Goal: Transaction & Acquisition: Purchase product/service

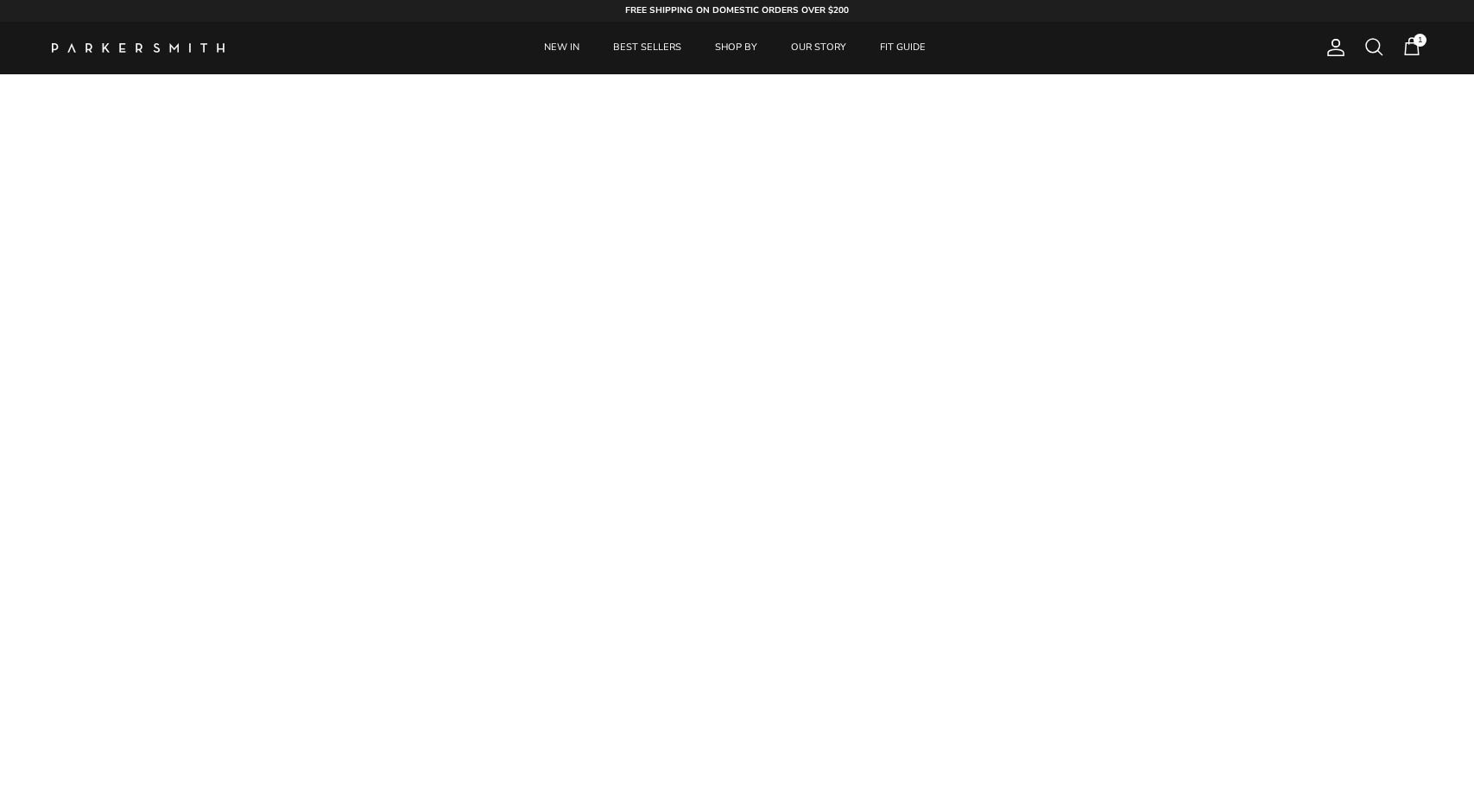
click at [1381, 46] on span at bounding box center [1374, 46] width 21 height 21
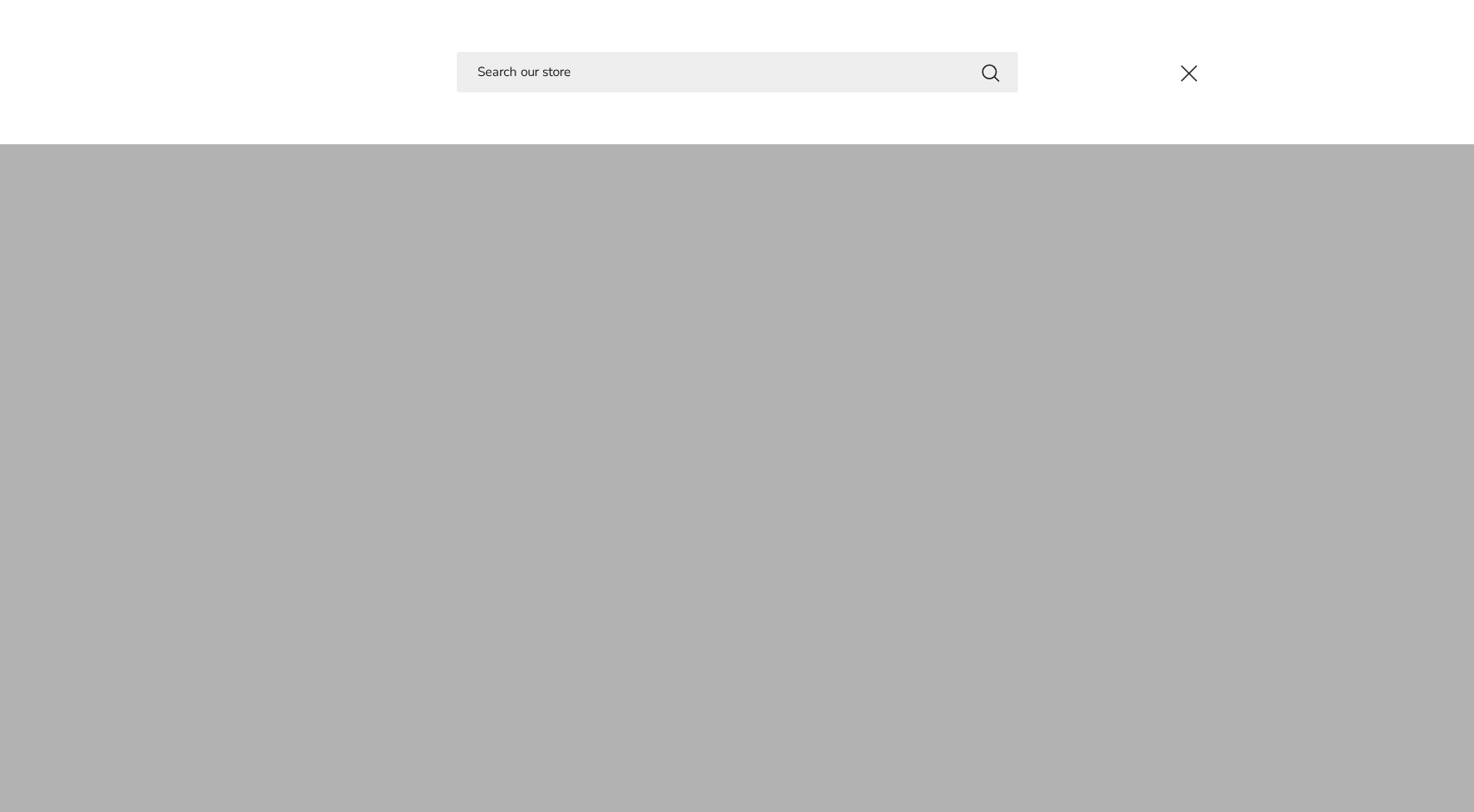
click at [854, 73] on input "Search" at bounding box center [737, 72] width 562 height 40
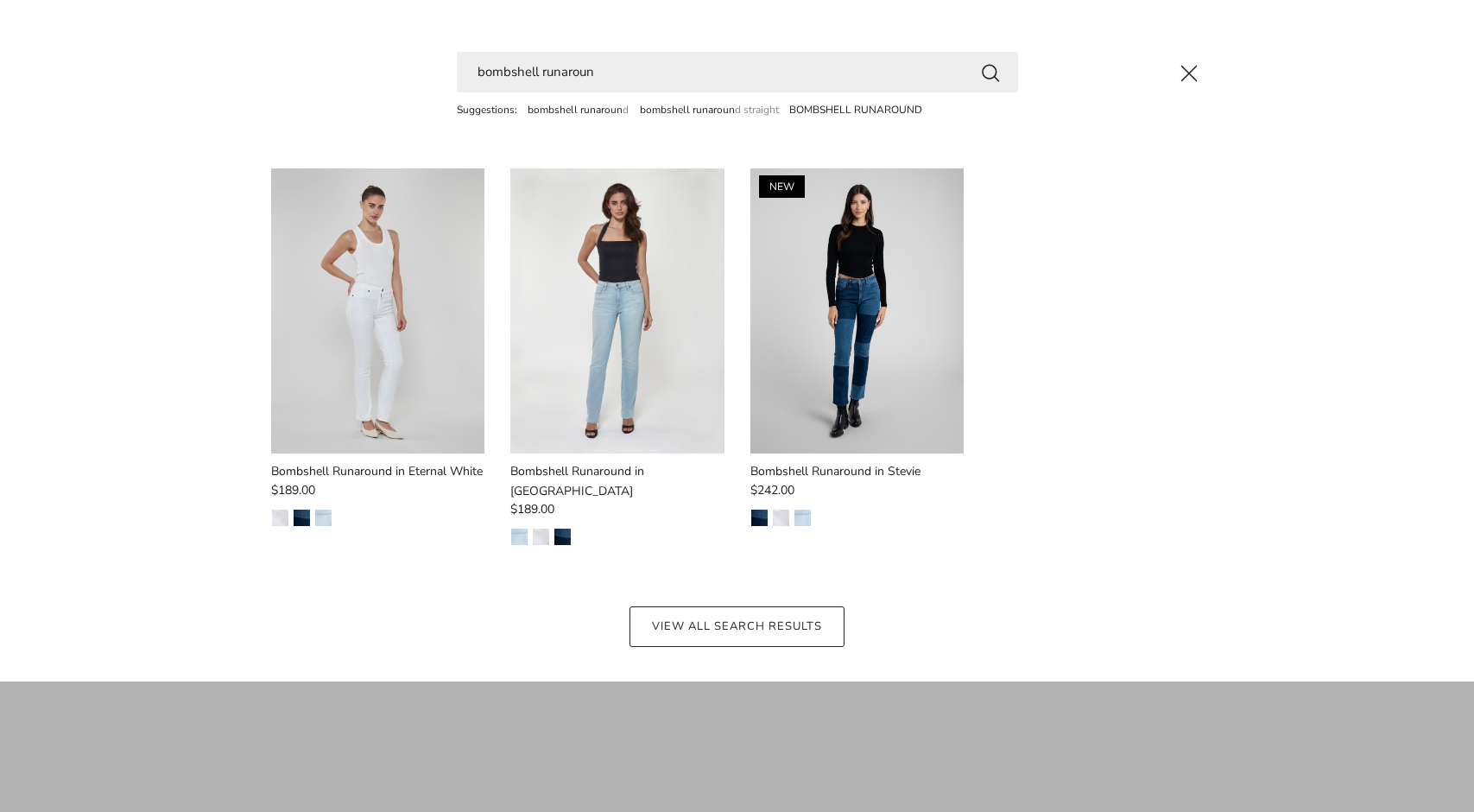
type input "bombshell runaround"
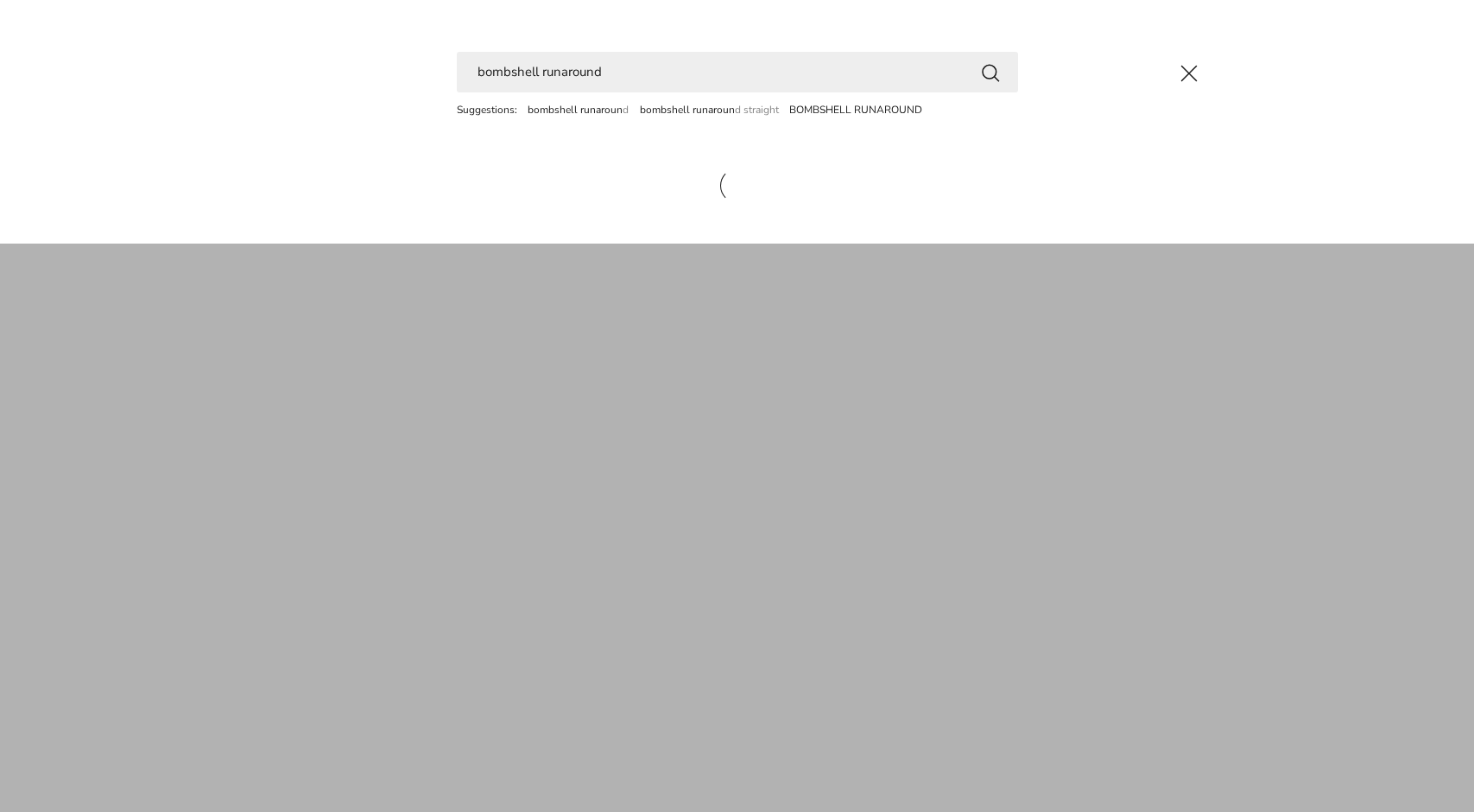
drag, startPoint x: 854, startPoint y: 73, endPoint x: 645, endPoint y: 367, distance: 360.7
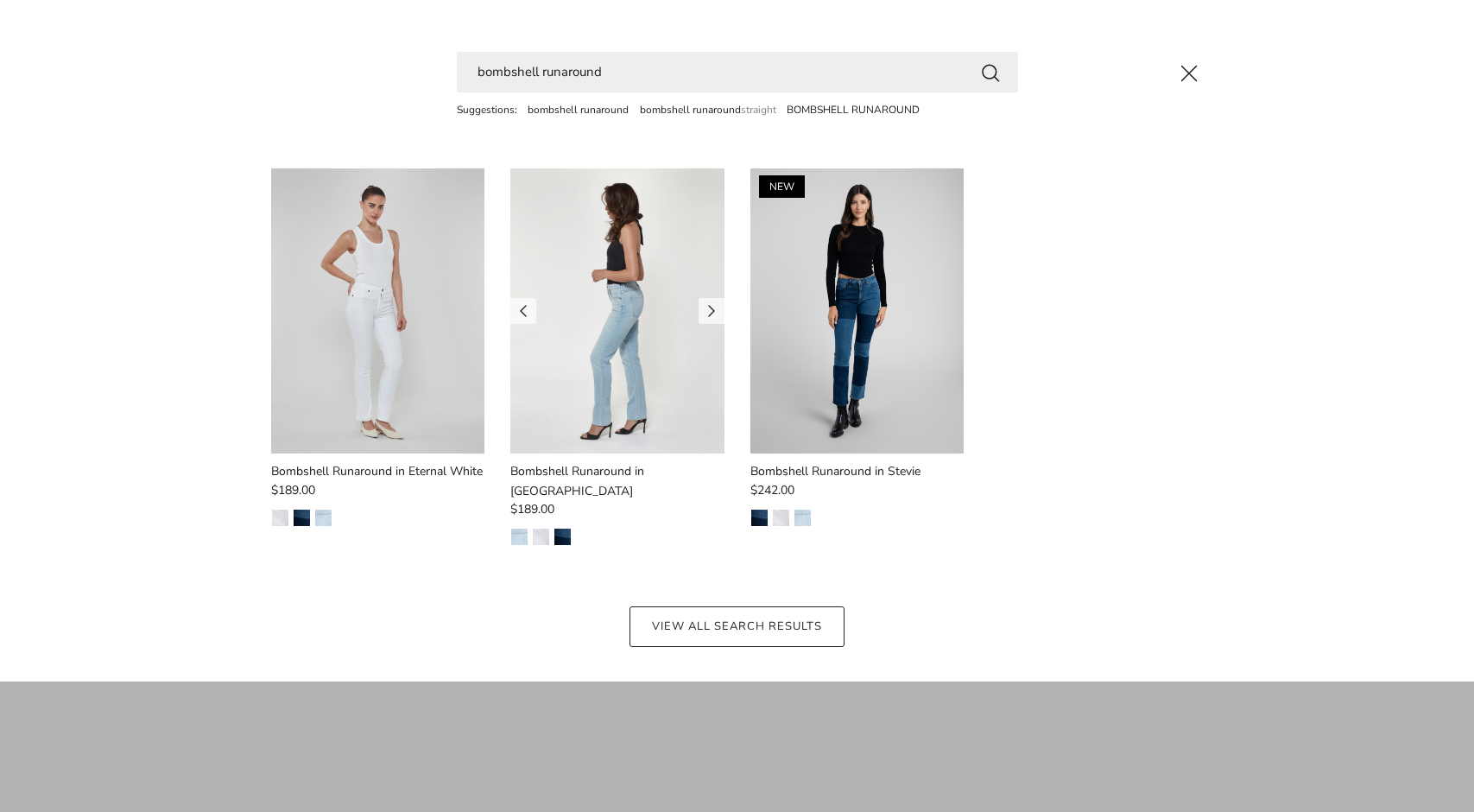
click at [642, 395] on img at bounding box center [618, 310] width 214 height 285
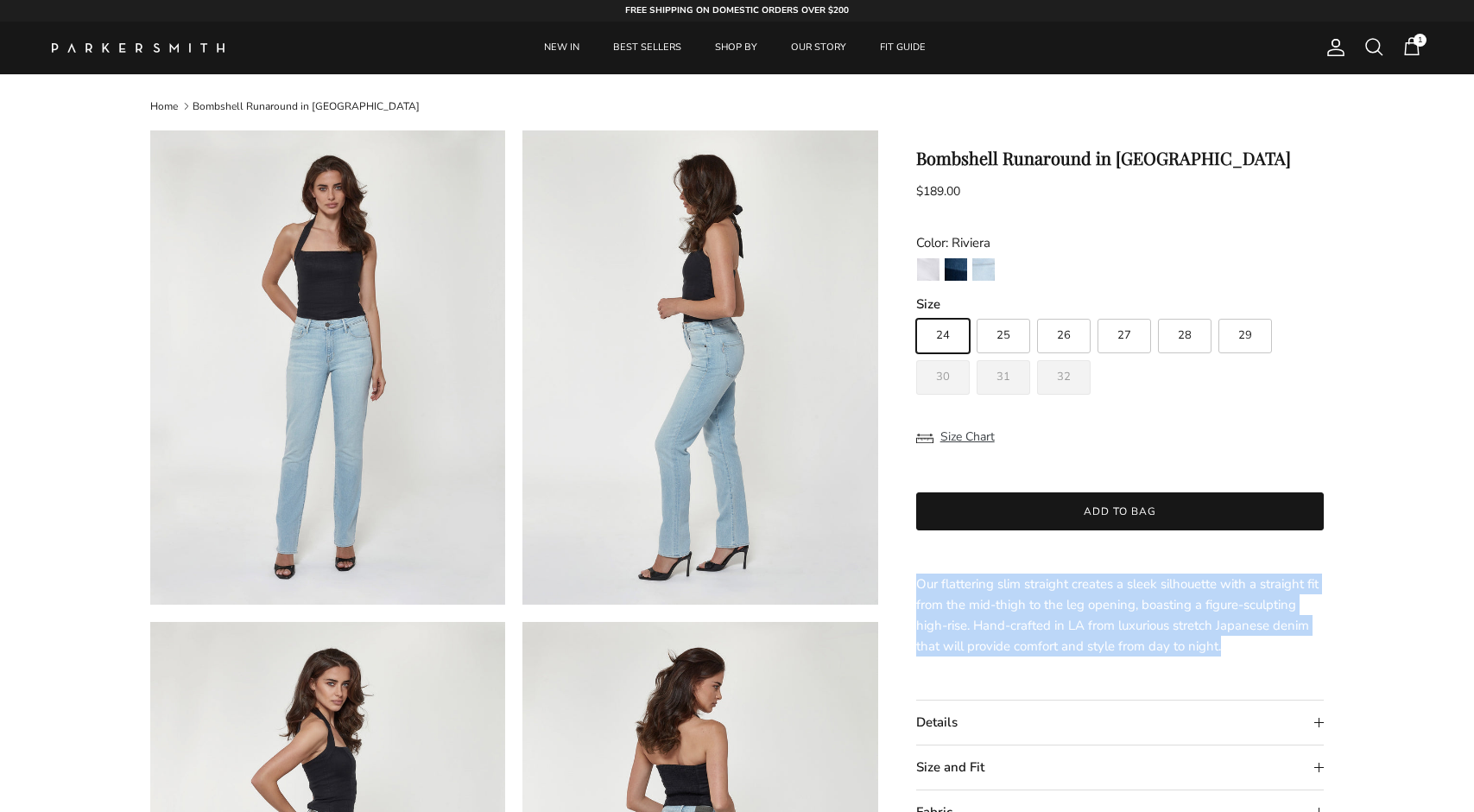
drag, startPoint x: 1236, startPoint y: 648, endPoint x: 908, endPoint y: 588, distance: 333.4
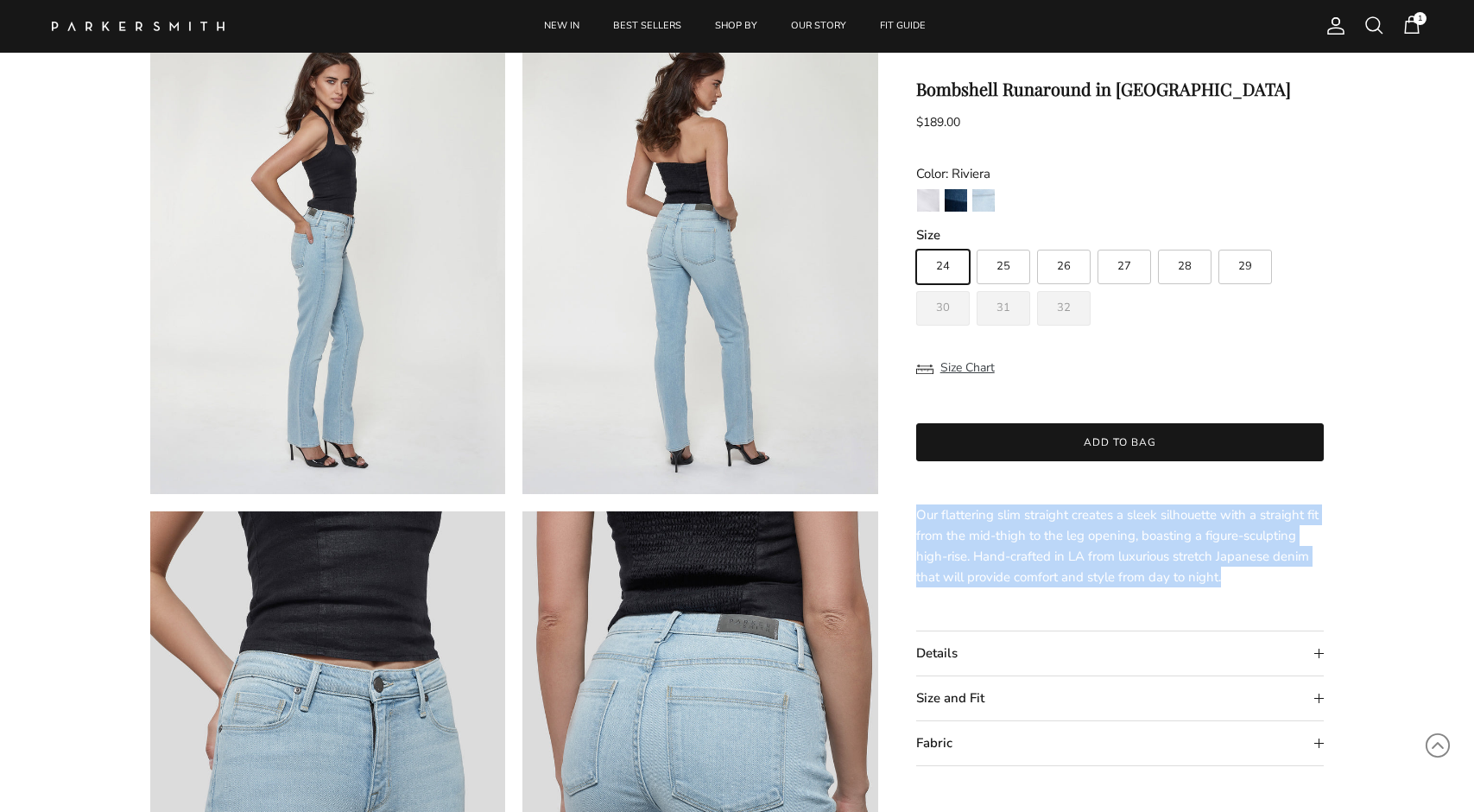
scroll to position [630, 0]
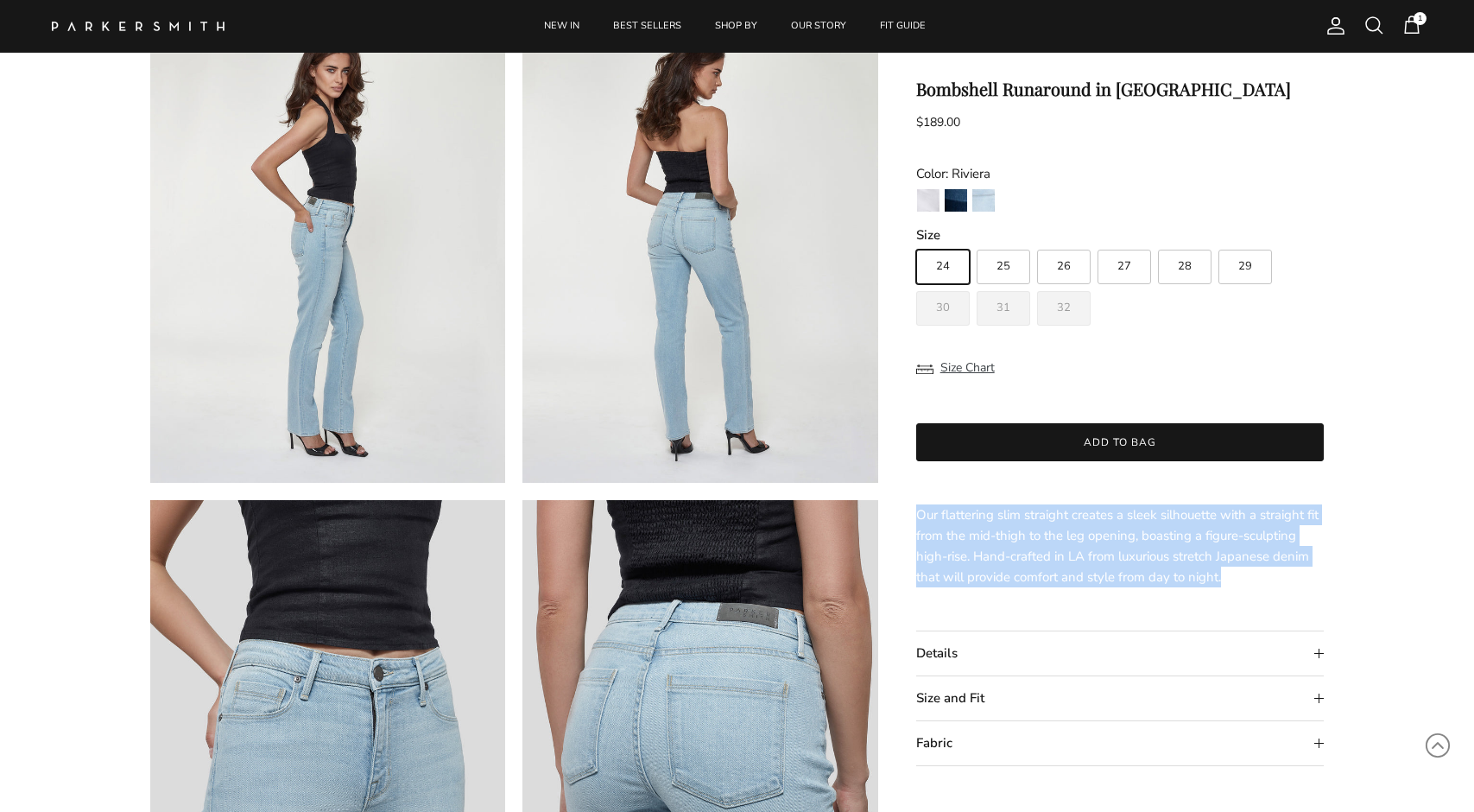
click at [1084, 543] on span "Our flattering slim straight creates a sleek silhouette with a straight fit fro…" at bounding box center [1118, 545] width 403 height 80
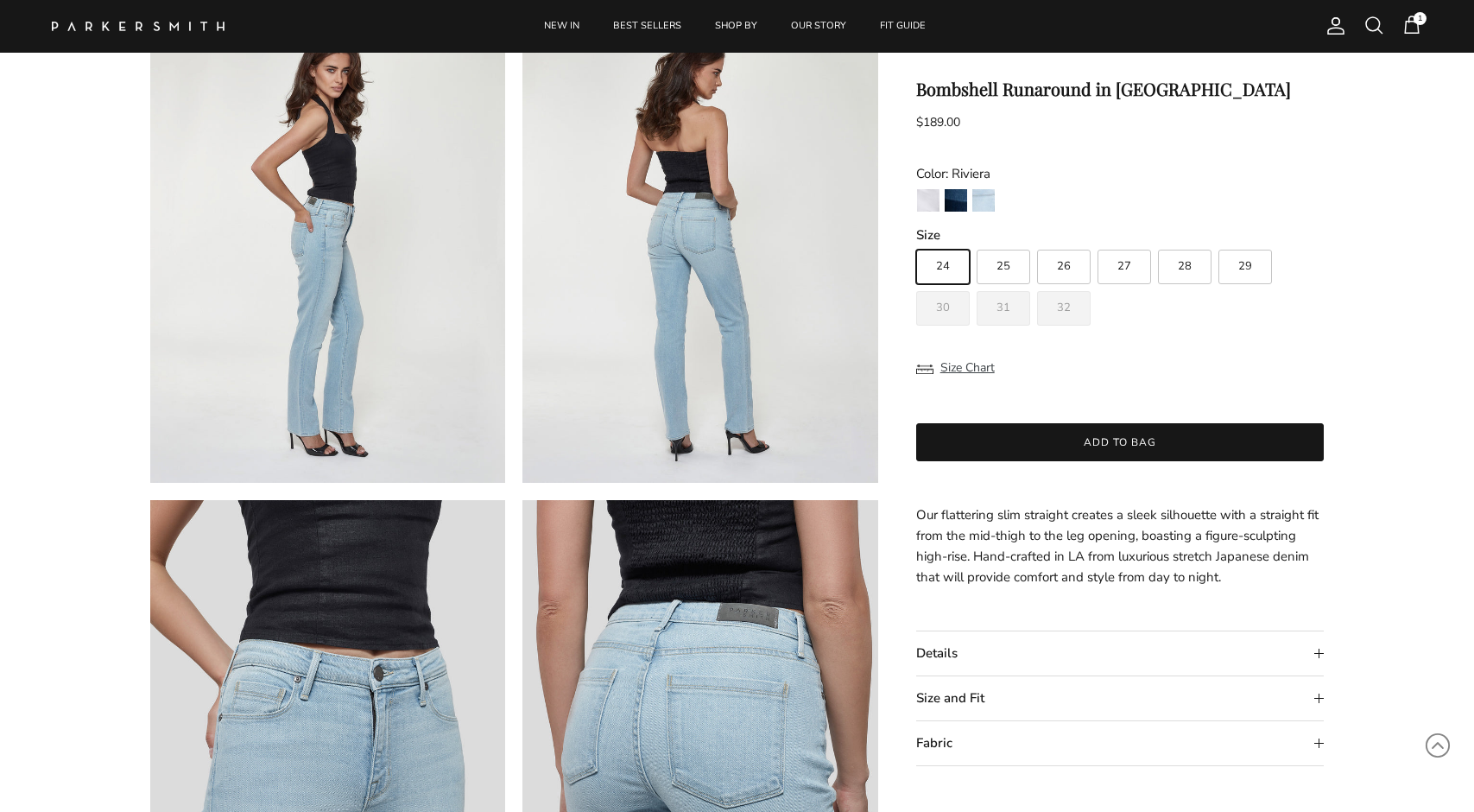
click at [929, 508] on span "Our flattering slim straight creates a sleek silhouette with a straight fit fro…" at bounding box center [1118, 545] width 403 height 80
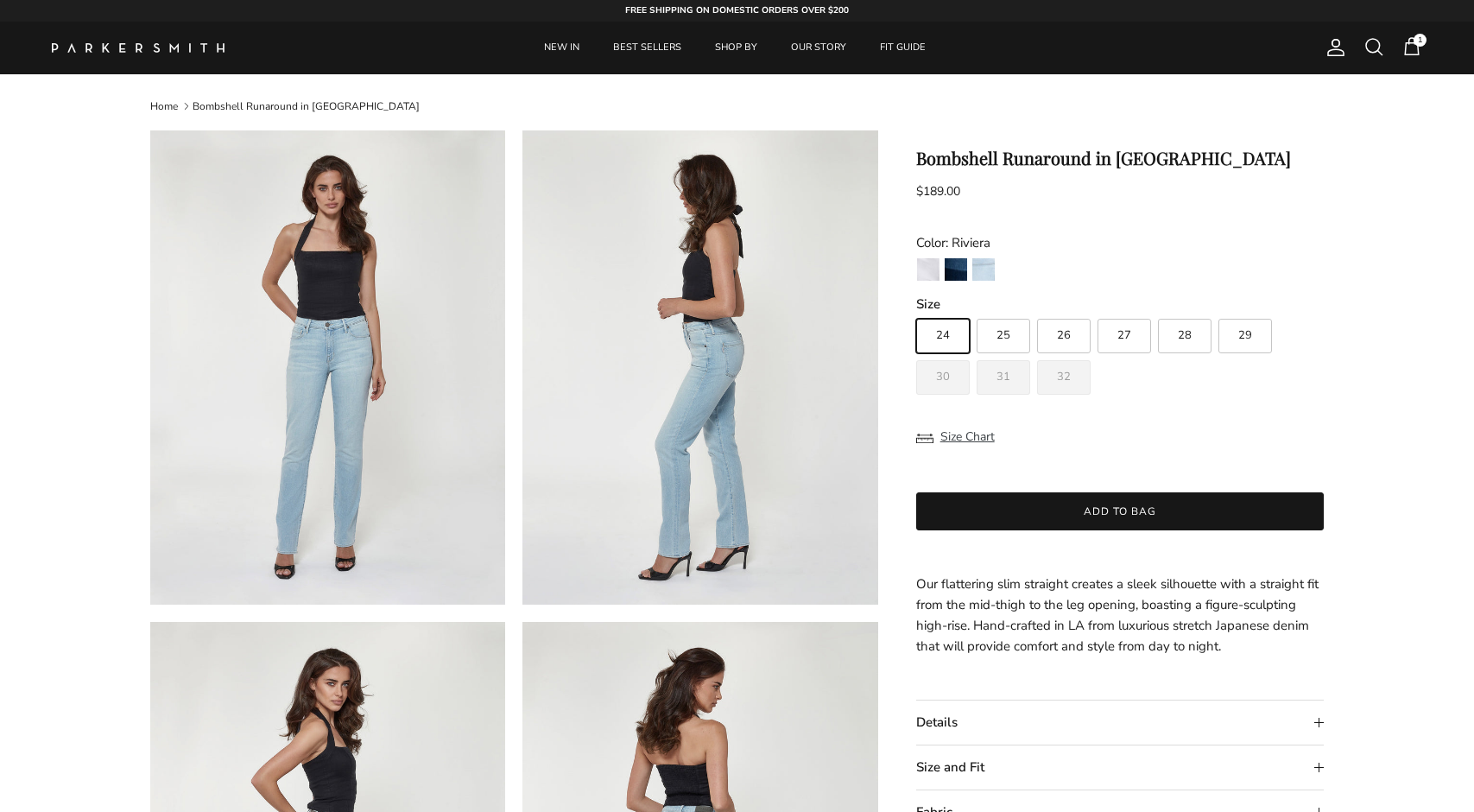
scroll to position [0, 0]
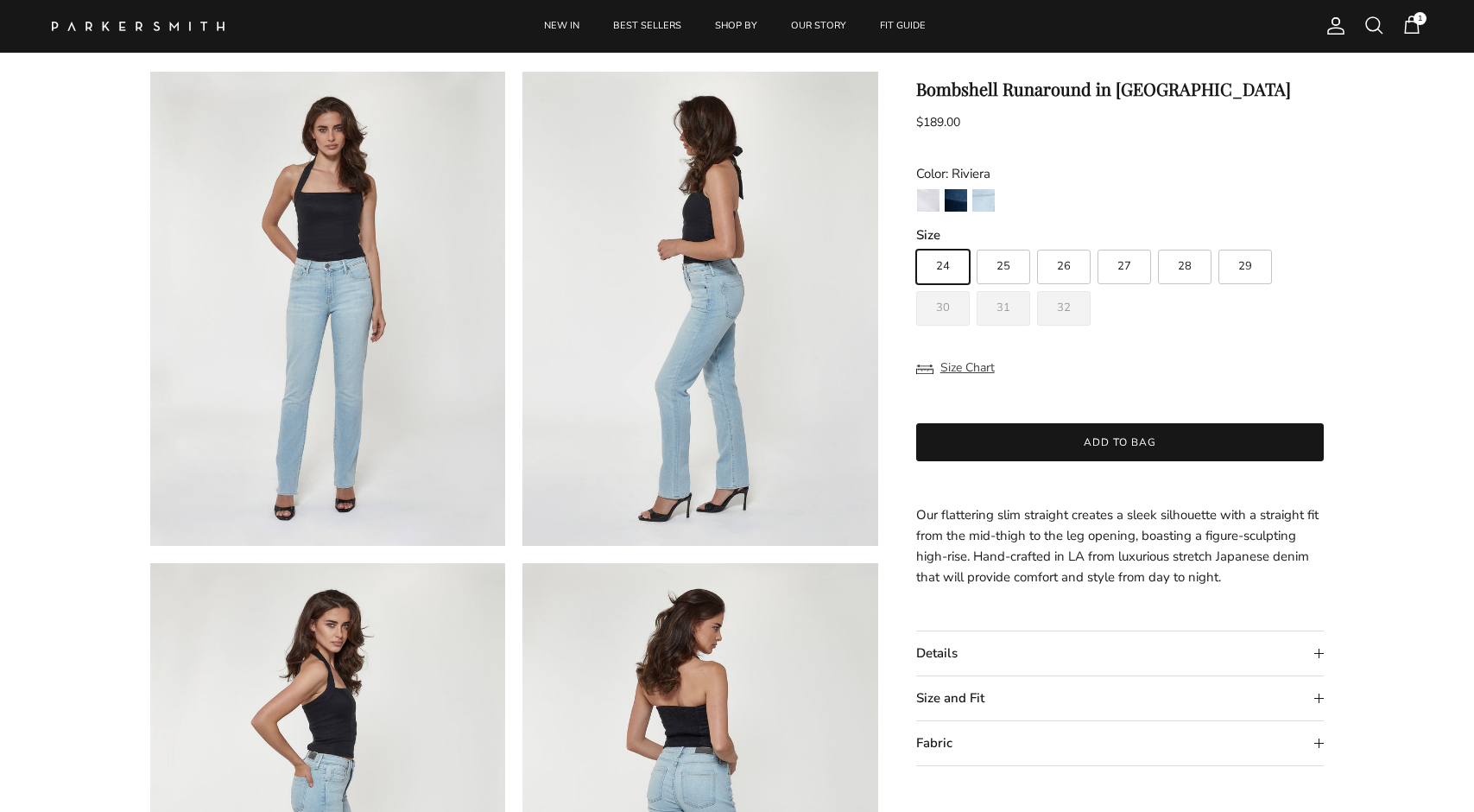
scroll to position [96, 0]
